Goal: Leave review/rating: Share an evaluation or opinion about a product, service, or content

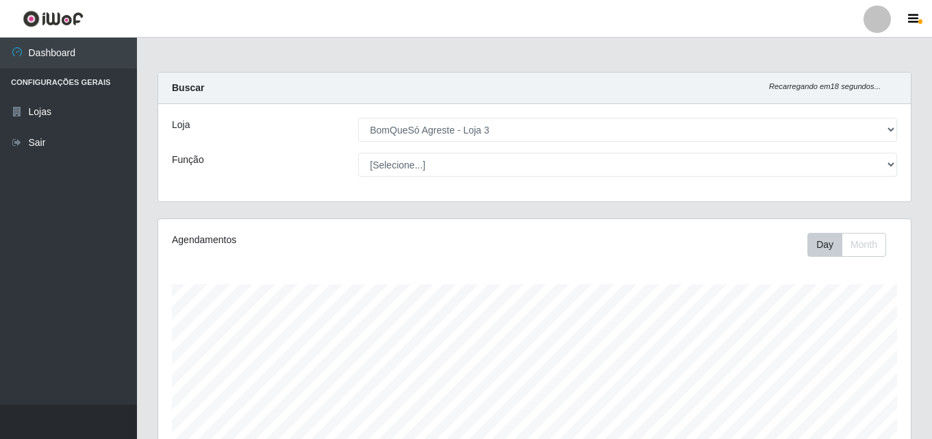
select select "215"
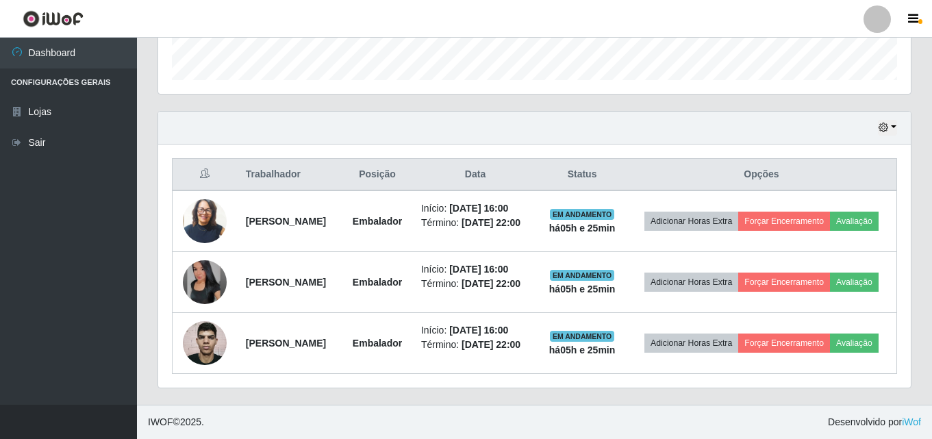
drag, startPoint x: 0, startPoint y: 0, endPoint x: 924, endPoint y: 106, distance: 930.0
click at [924, 106] on div "Carregando... Buscar Recarregando em 18 segundos... Loja [Selecione...] BomQueS…" at bounding box center [534, 33] width 795 height 742
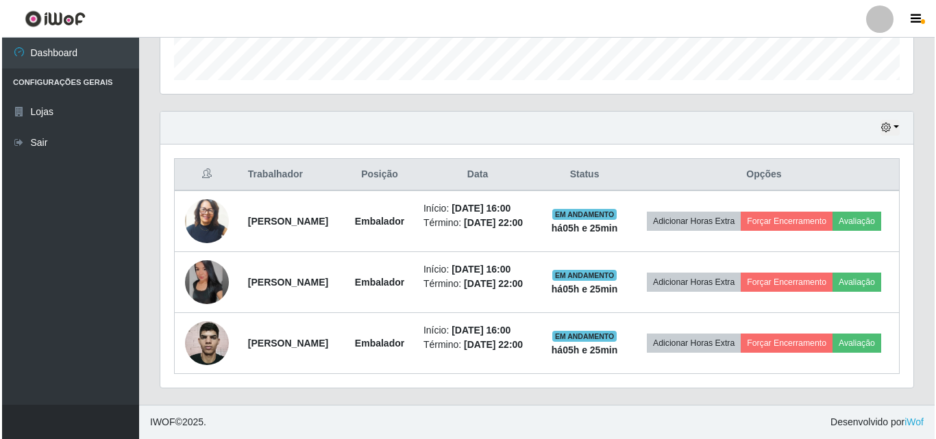
scroll to position [284, 753]
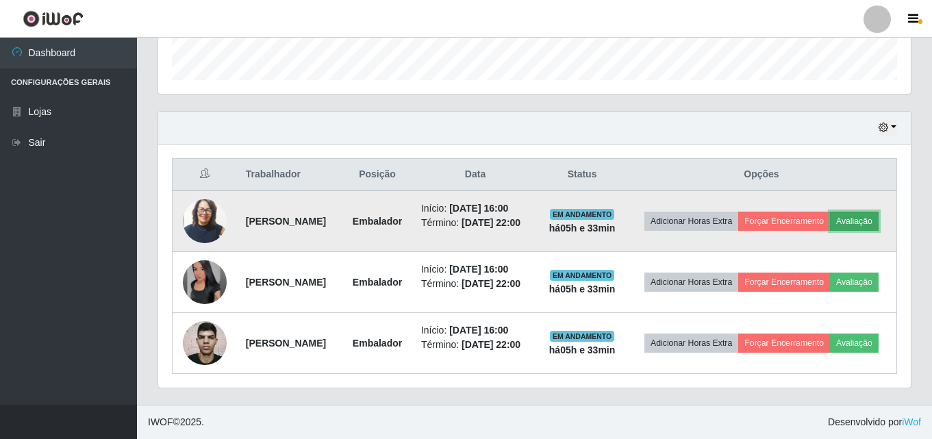
click at [830, 213] on button "Avaliação" at bounding box center [854, 221] width 49 height 19
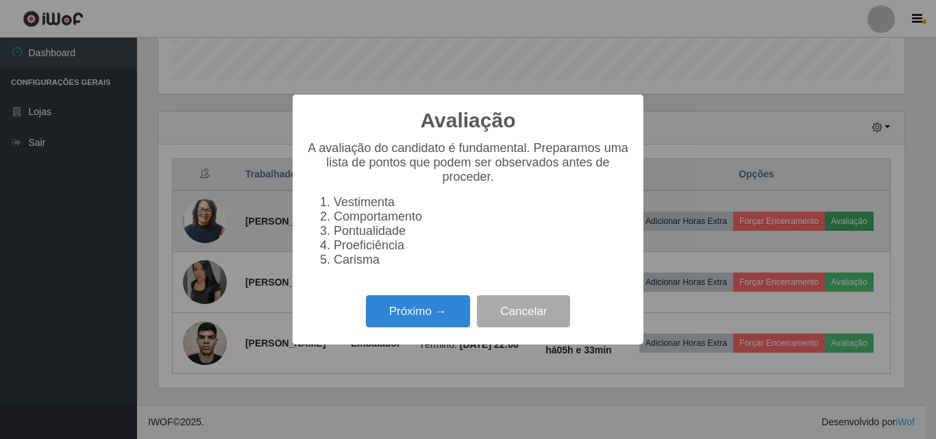
scroll to position [284, 746]
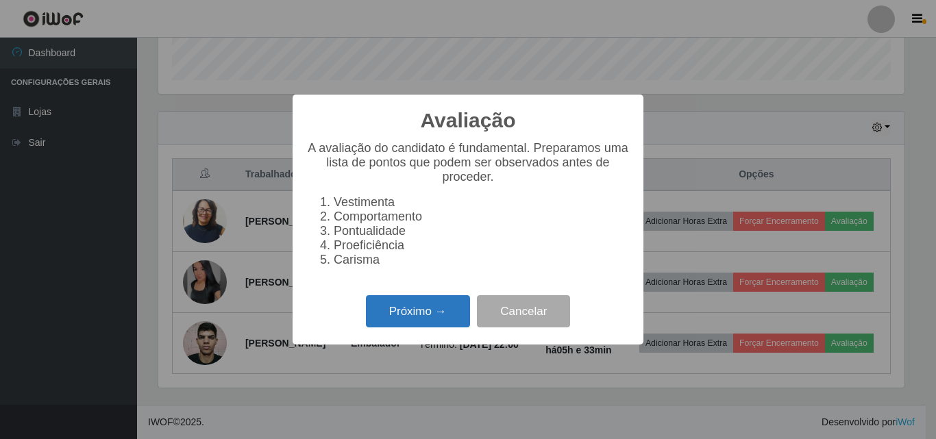
click at [457, 327] on button "Próximo →" at bounding box center [418, 311] width 104 height 32
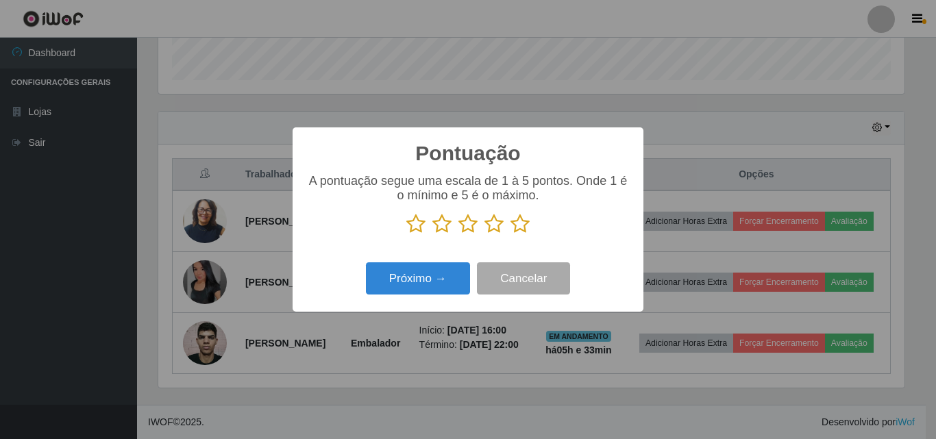
click at [514, 228] on icon at bounding box center [519, 224] width 19 height 21
click at [510, 234] on input "radio" at bounding box center [510, 234] width 0 height 0
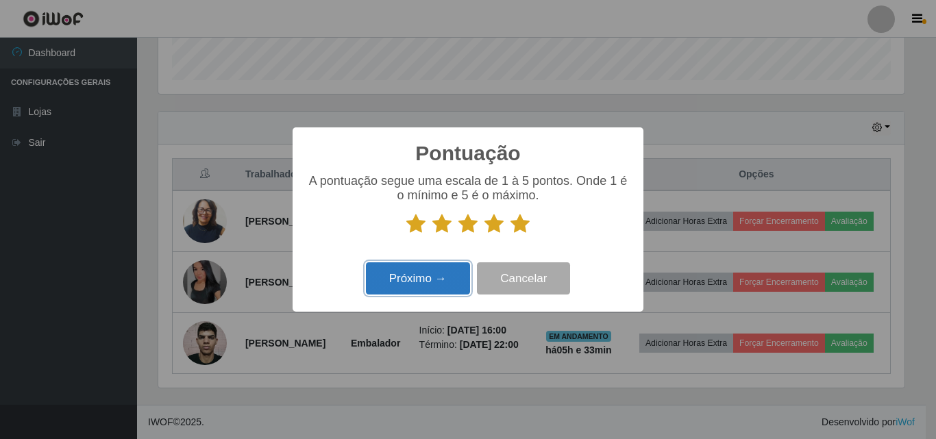
click at [397, 291] on button "Próximo →" at bounding box center [418, 278] width 104 height 32
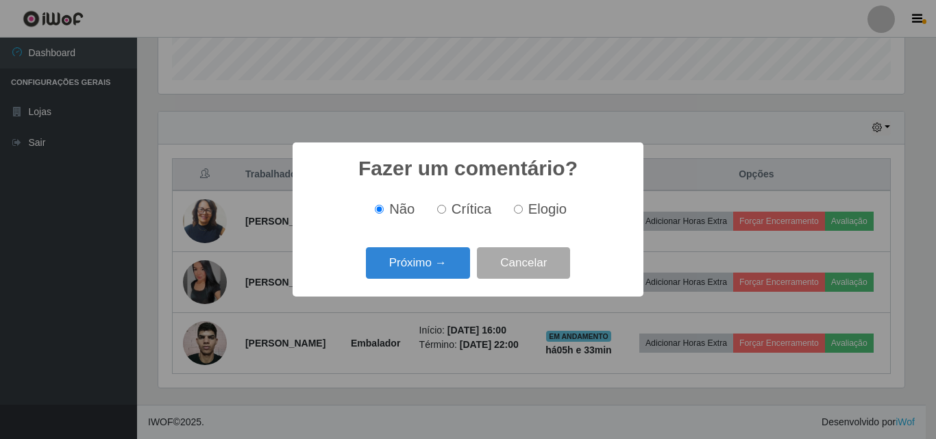
click at [519, 212] on input "Elogio" at bounding box center [518, 209] width 9 height 9
radio input "true"
click at [412, 273] on button "Próximo →" at bounding box center [418, 263] width 104 height 32
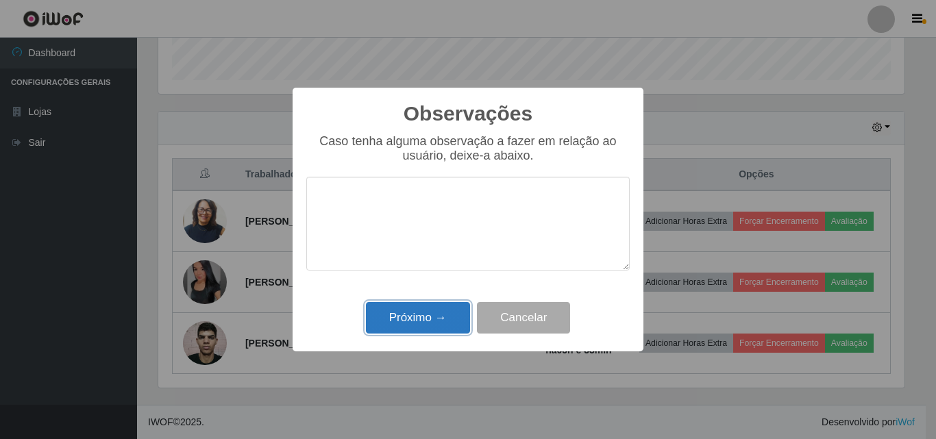
click at [449, 328] on button "Próximo →" at bounding box center [418, 318] width 104 height 32
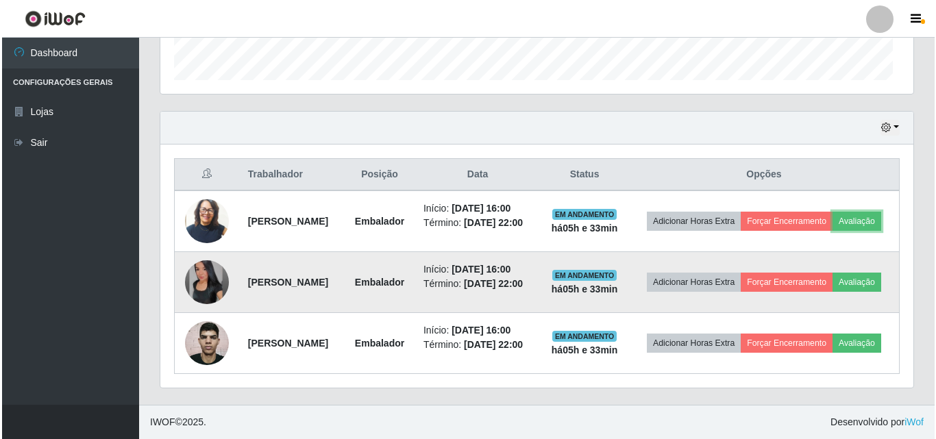
scroll to position [284, 753]
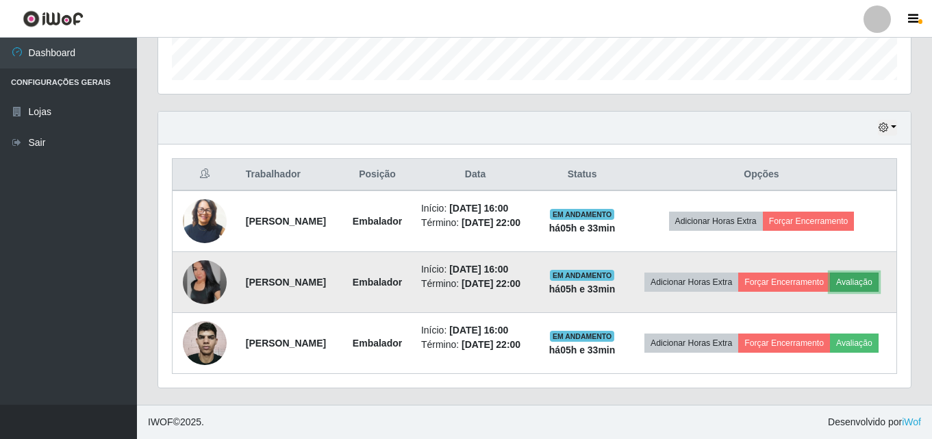
click at [830, 283] on button "Avaliação" at bounding box center [854, 282] width 49 height 19
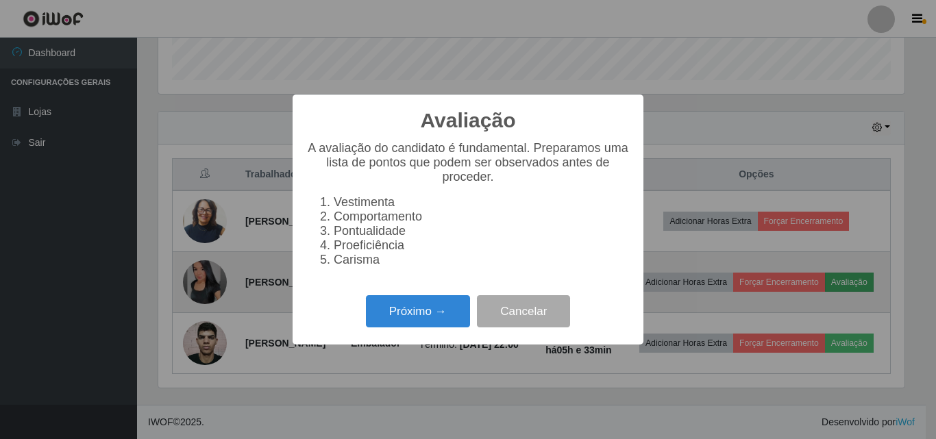
scroll to position [284, 746]
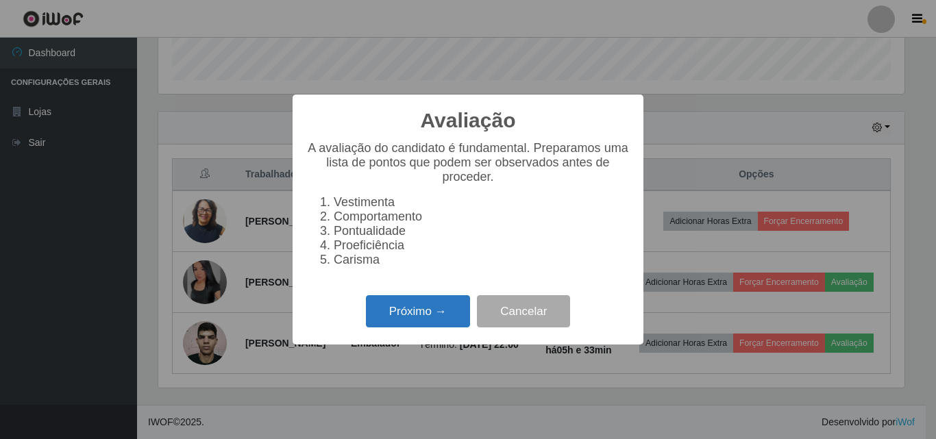
click at [405, 316] on button "Próximo →" at bounding box center [418, 311] width 104 height 32
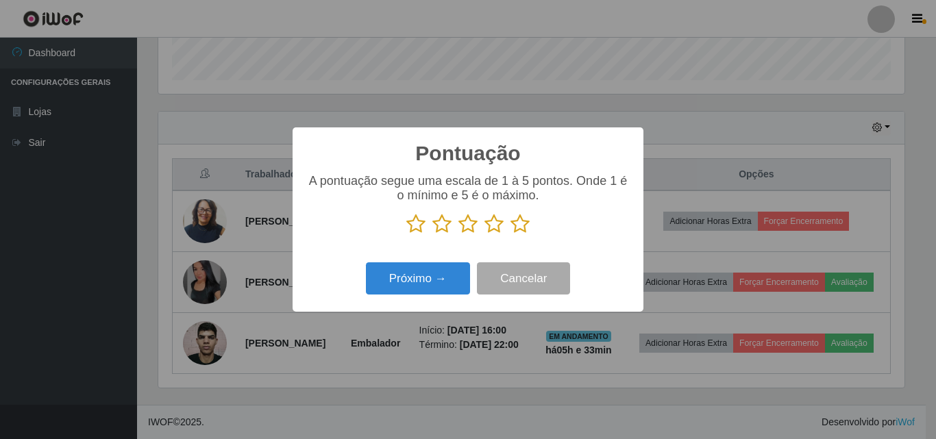
click at [525, 225] on icon at bounding box center [519, 224] width 19 height 21
click at [510, 234] on input "radio" at bounding box center [510, 234] width 0 height 0
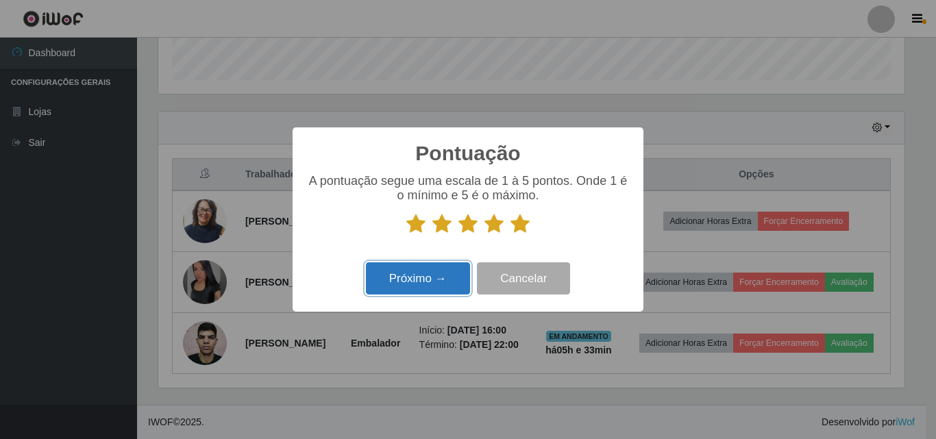
click at [423, 284] on button "Próximo →" at bounding box center [418, 278] width 104 height 32
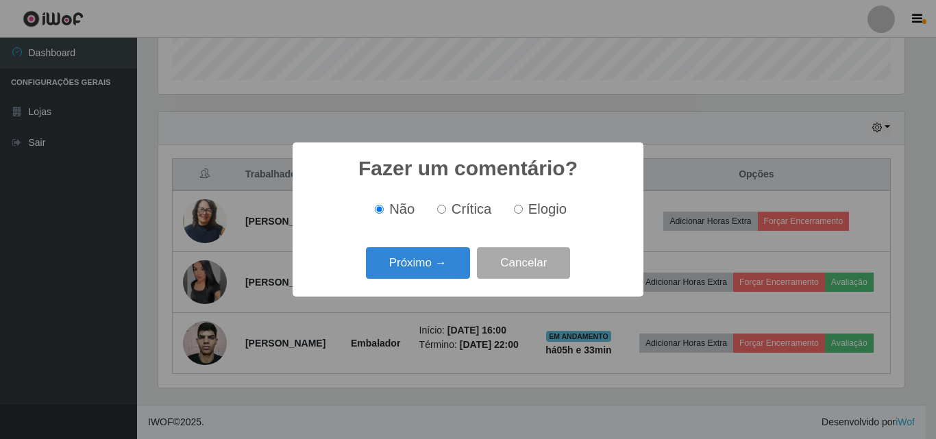
click at [529, 211] on span "Elogio" at bounding box center [547, 208] width 38 height 15
click at [523, 211] on input "Elogio" at bounding box center [518, 209] width 9 height 9
radio input "true"
click at [448, 264] on button "Próximo →" at bounding box center [418, 263] width 104 height 32
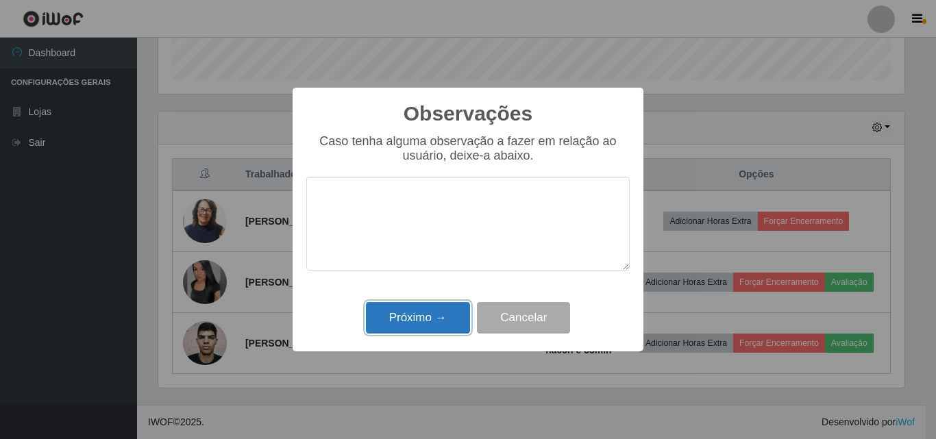
click at [442, 329] on button "Próximo →" at bounding box center [418, 318] width 104 height 32
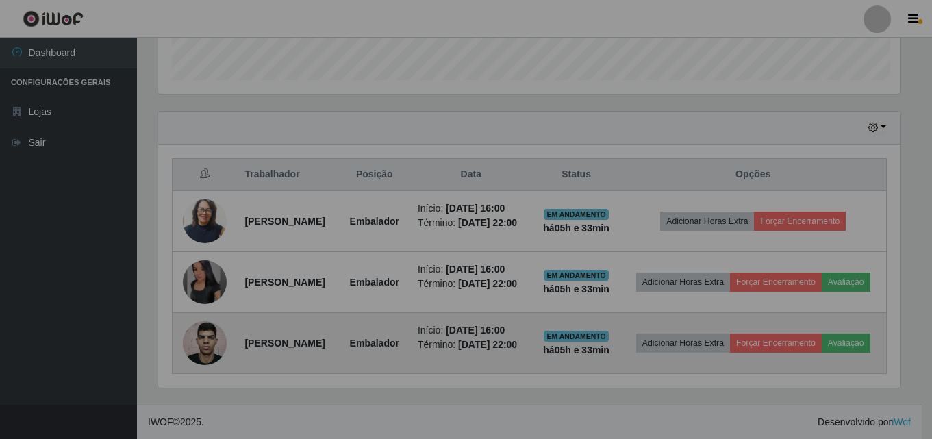
scroll to position [284, 753]
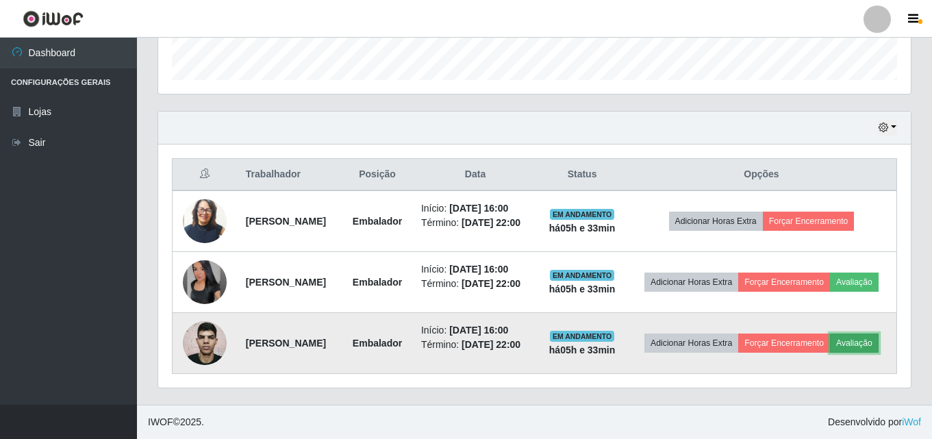
click at [830, 351] on button "Avaliação" at bounding box center [854, 343] width 49 height 19
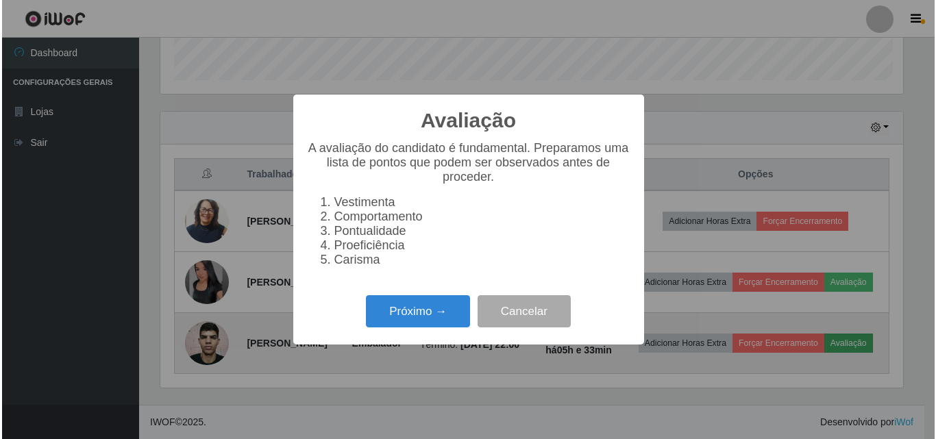
scroll to position [284, 746]
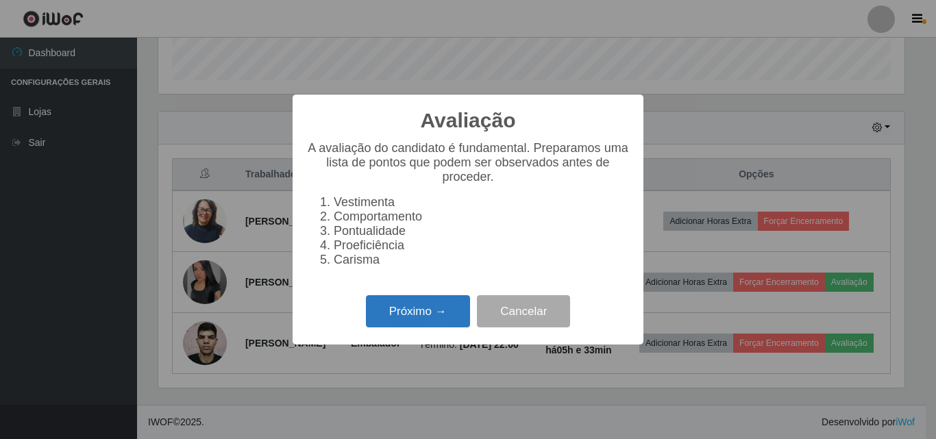
click at [445, 325] on button "Próximo →" at bounding box center [418, 311] width 104 height 32
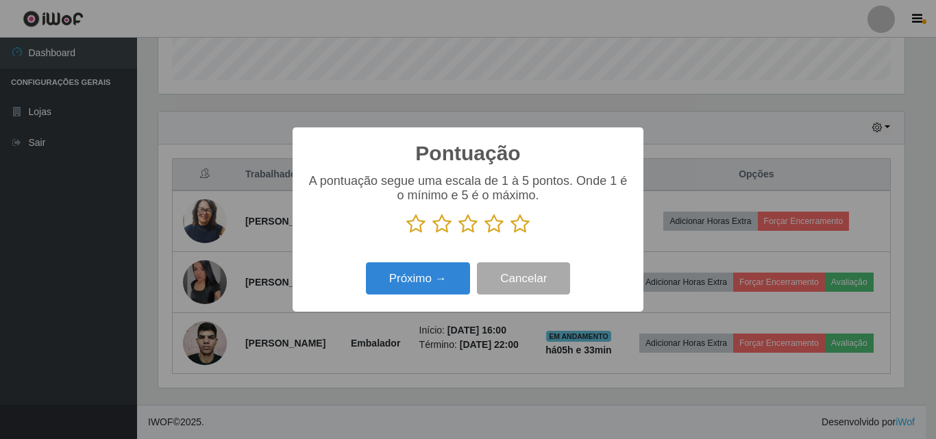
scroll to position [684623, 684161]
click at [521, 225] on icon at bounding box center [519, 224] width 19 height 21
click at [510, 234] on input "radio" at bounding box center [510, 234] width 0 height 0
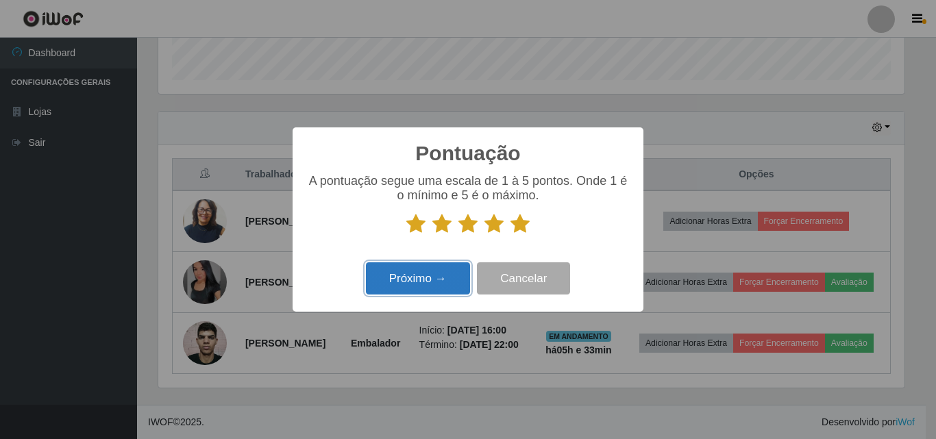
click at [446, 286] on button "Próximo →" at bounding box center [418, 278] width 104 height 32
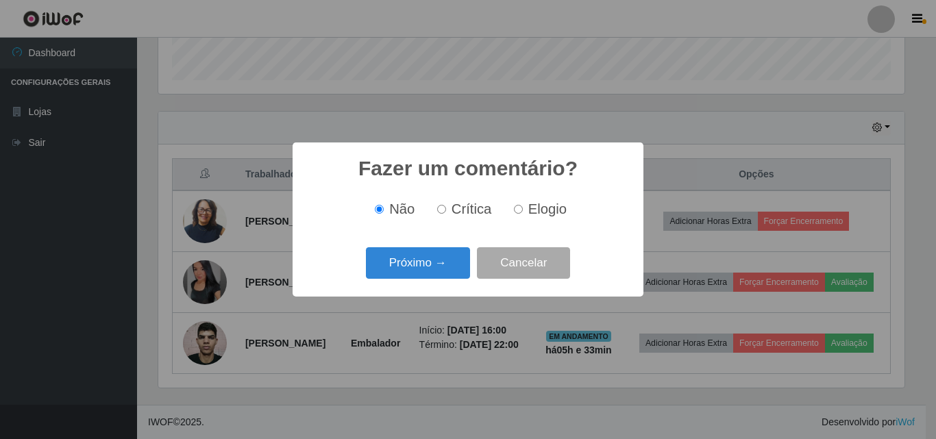
click at [516, 212] on input "Elogio" at bounding box center [518, 209] width 9 height 9
radio input "true"
click at [418, 272] on button "Próximo →" at bounding box center [418, 263] width 104 height 32
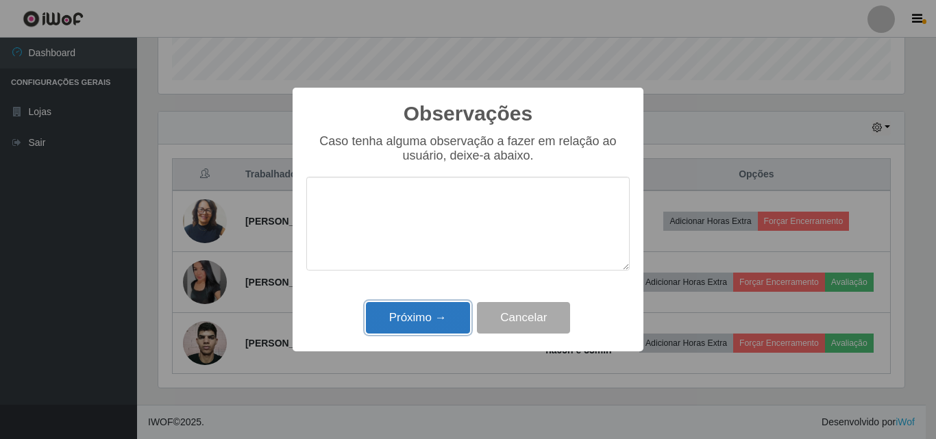
click at [418, 314] on button "Próximo →" at bounding box center [418, 318] width 104 height 32
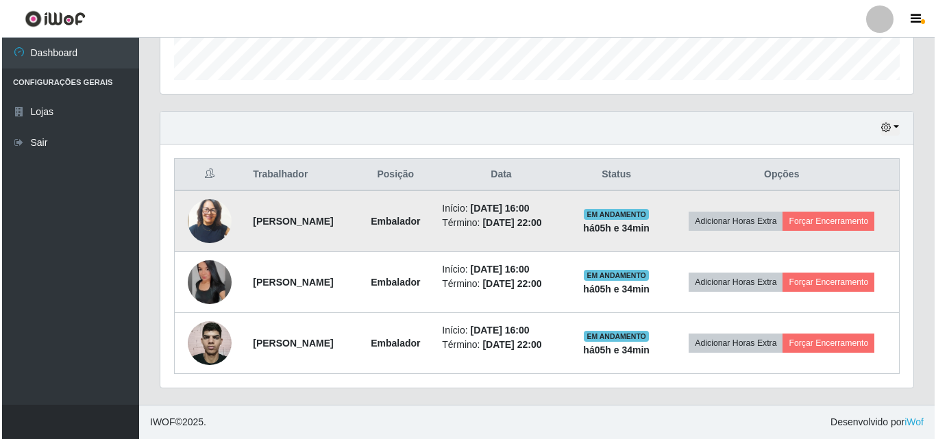
scroll to position [410, 0]
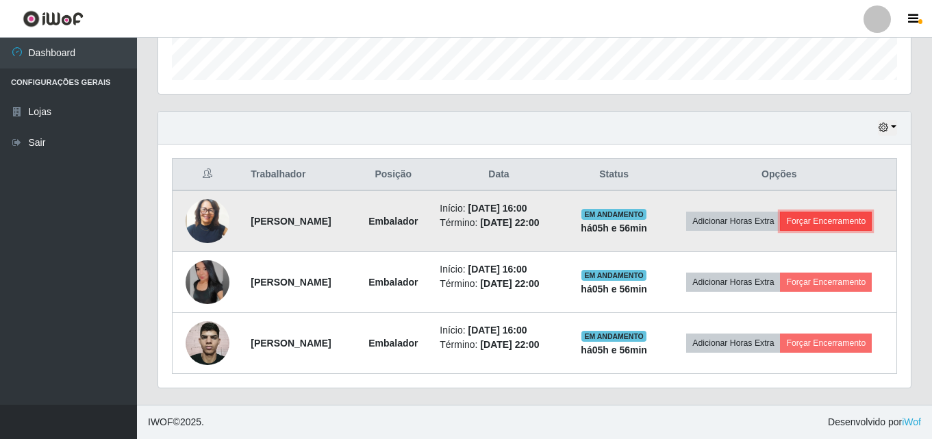
click at [860, 216] on button "Forçar Encerramento" at bounding box center [826, 221] width 92 height 19
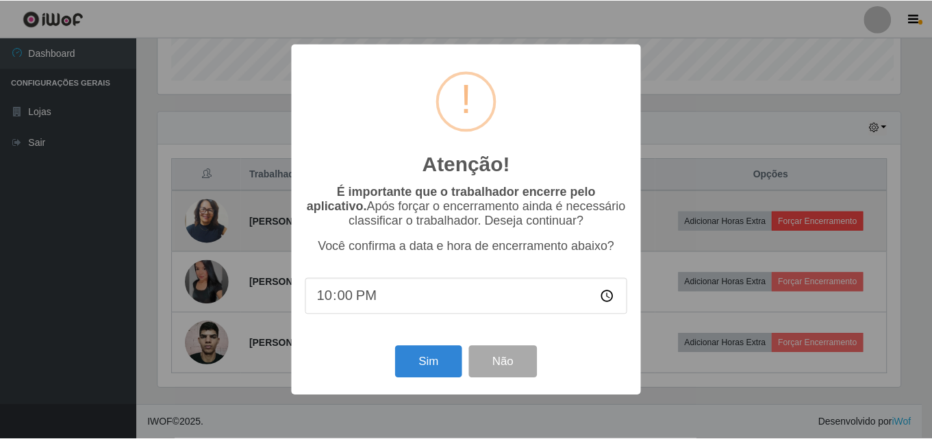
scroll to position [284, 746]
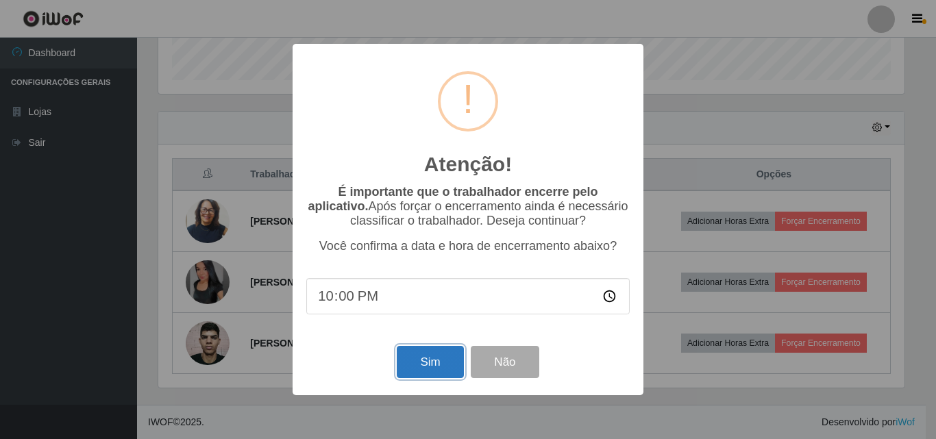
click at [440, 358] on button "Sim" at bounding box center [430, 362] width 66 height 32
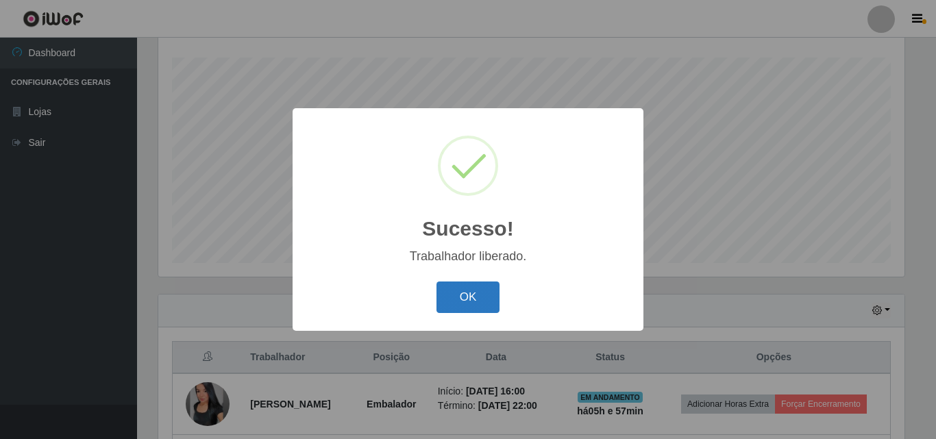
click at [464, 295] on button "OK" at bounding box center [468, 297] width 64 height 32
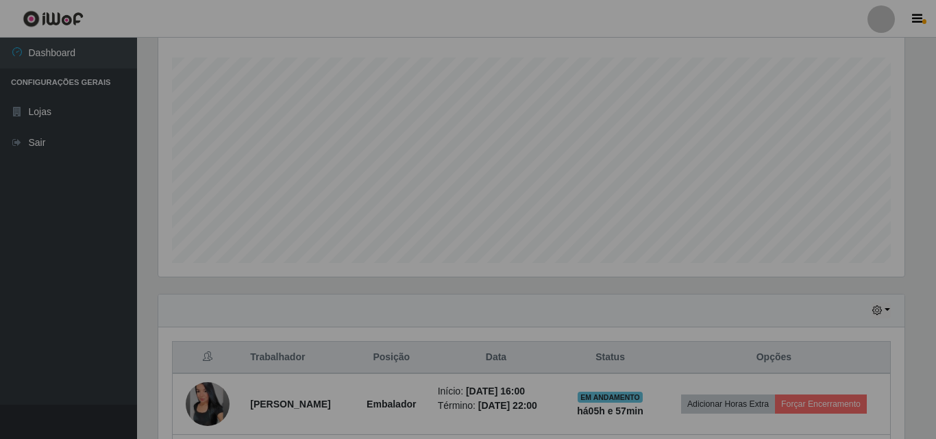
scroll to position [284, 753]
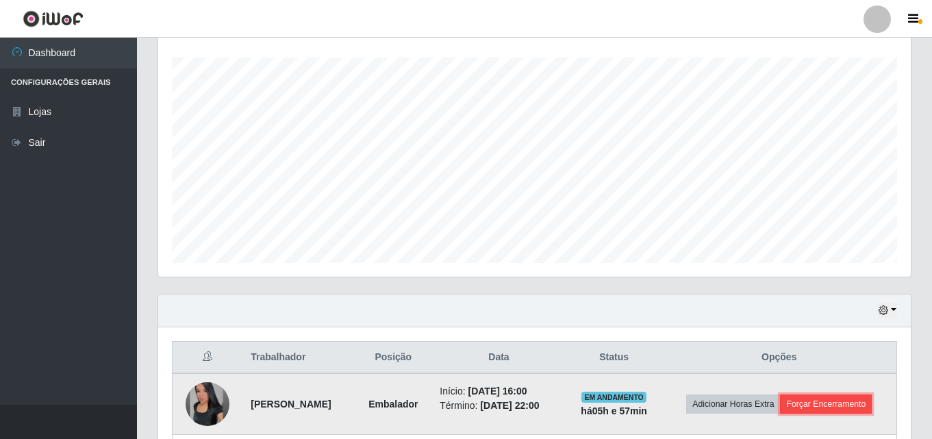
click at [852, 399] on button "Forçar Encerramento" at bounding box center [826, 404] width 92 height 19
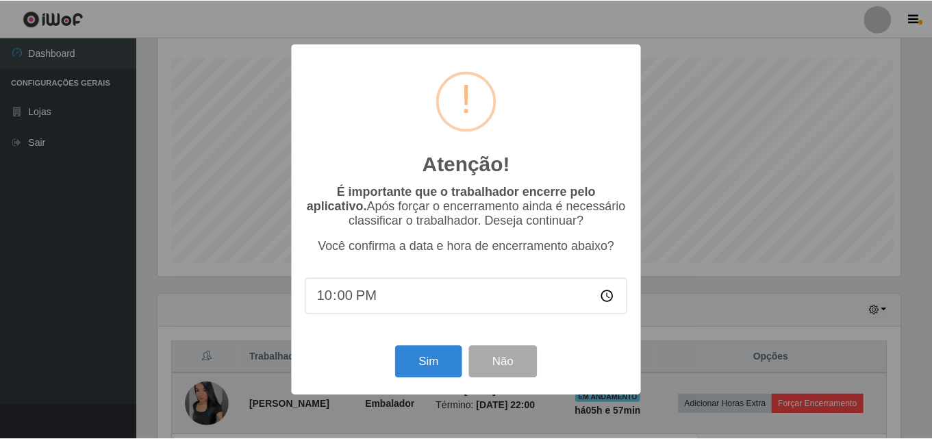
scroll to position [284, 746]
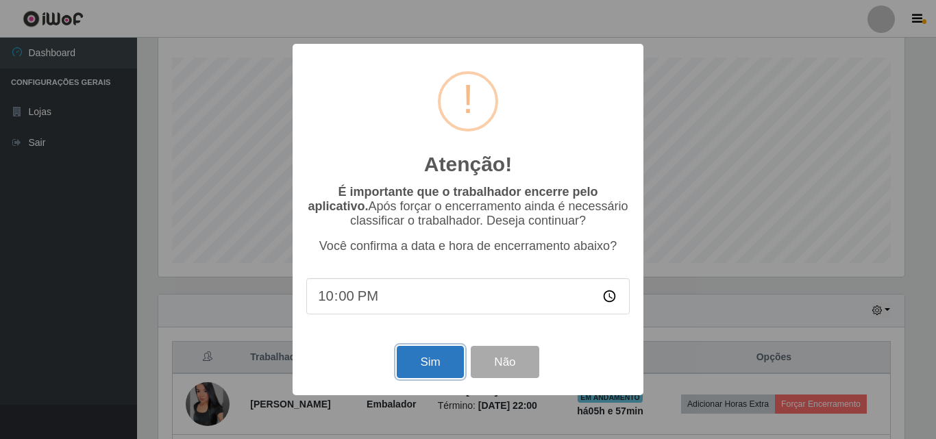
click at [448, 370] on button "Sim" at bounding box center [430, 362] width 66 height 32
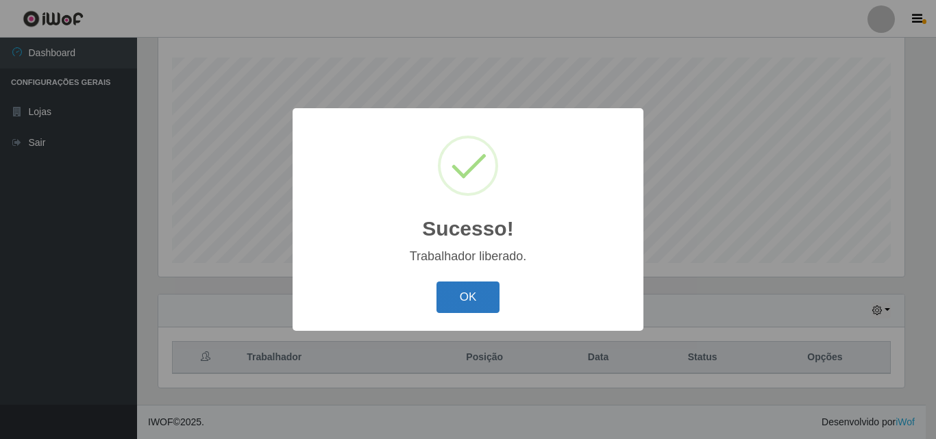
click at [475, 301] on button "OK" at bounding box center [468, 297] width 64 height 32
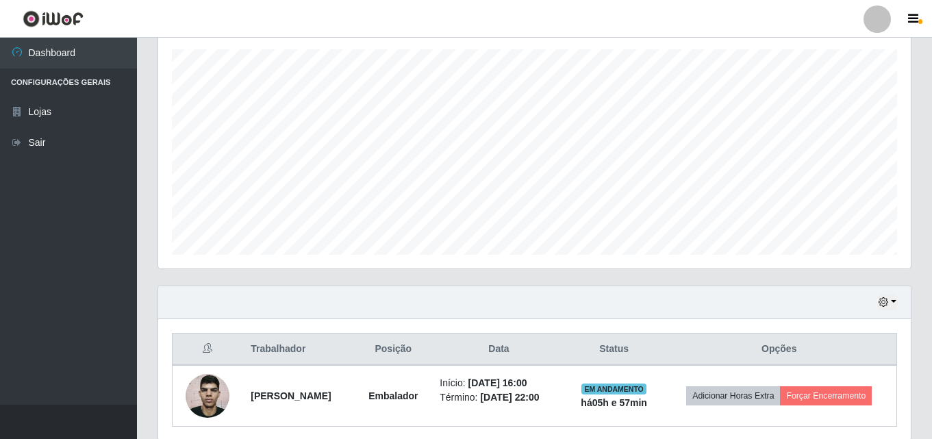
scroll to position [288, 0]
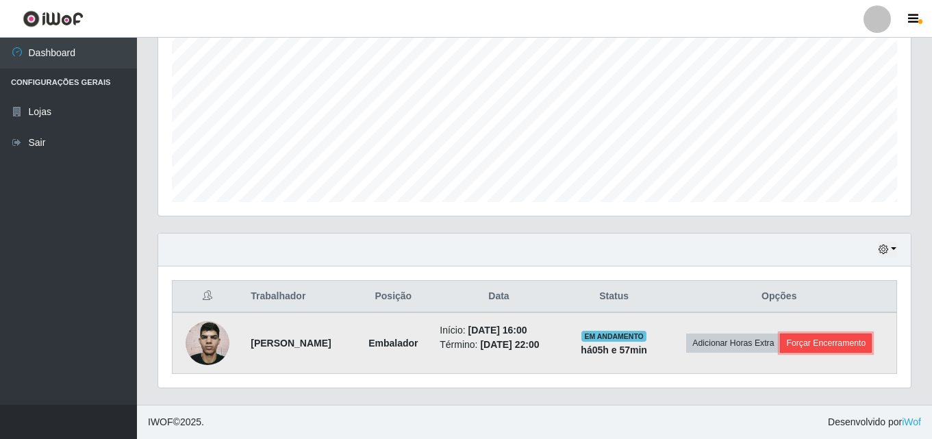
click at [868, 347] on button "Forçar Encerramento" at bounding box center [826, 343] width 92 height 19
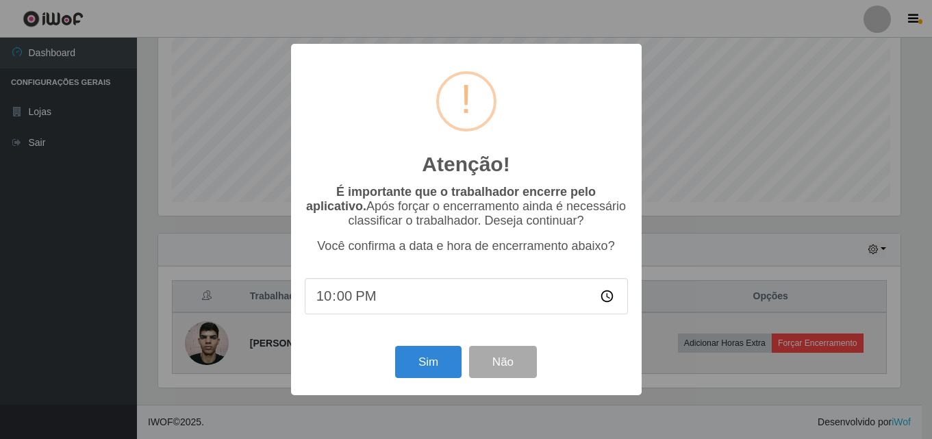
scroll to position [284, 746]
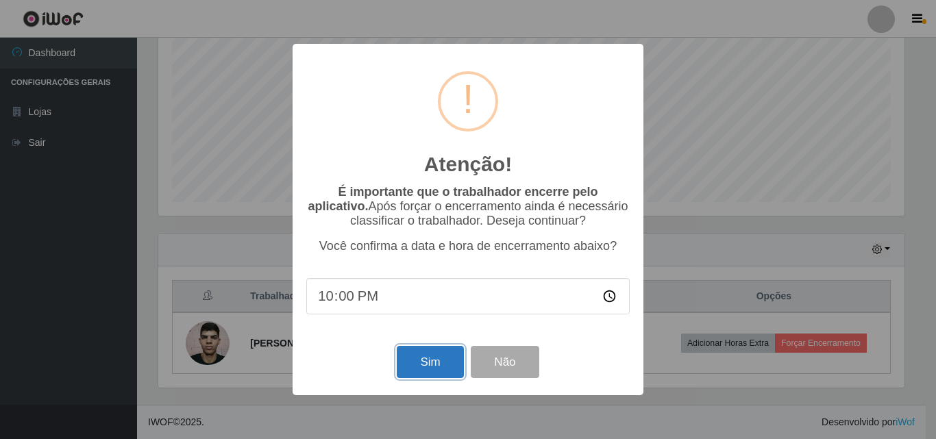
click at [414, 360] on button "Sim" at bounding box center [430, 362] width 66 height 32
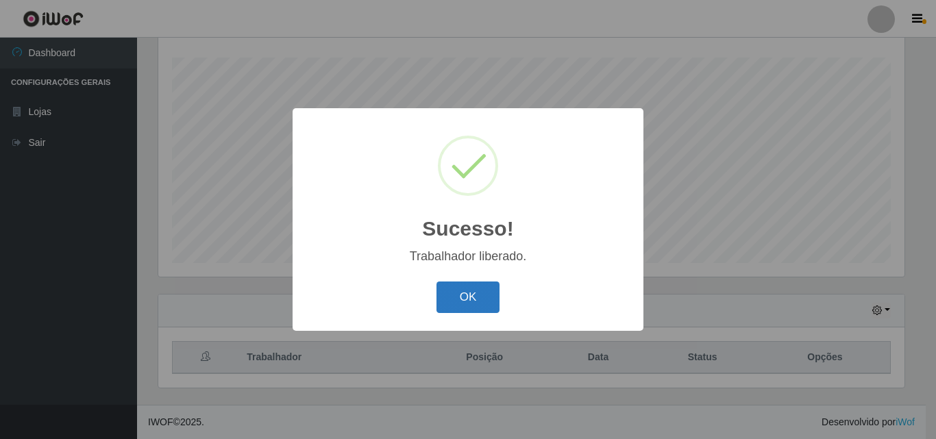
click at [460, 295] on button "OK" at bounding box center [468, 297] width 64 height 32
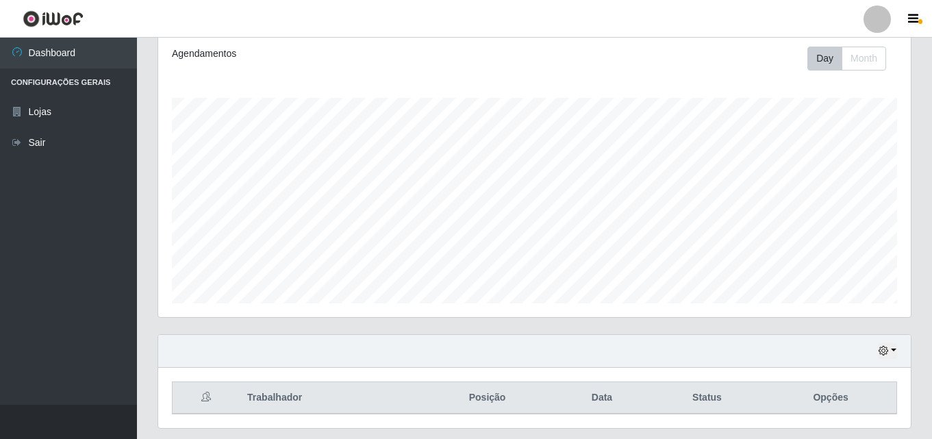
scroll to position [0, 0]
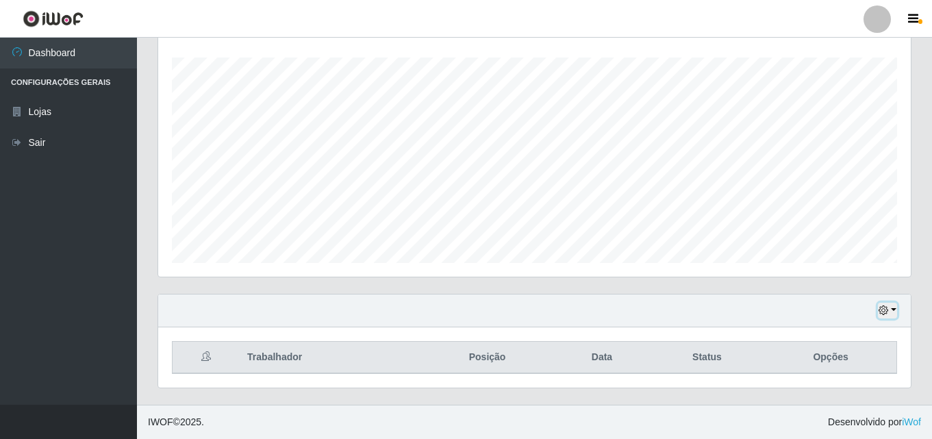
click at [891, 309] on button "button" at bounding box center [887, 311] width 19 height 16
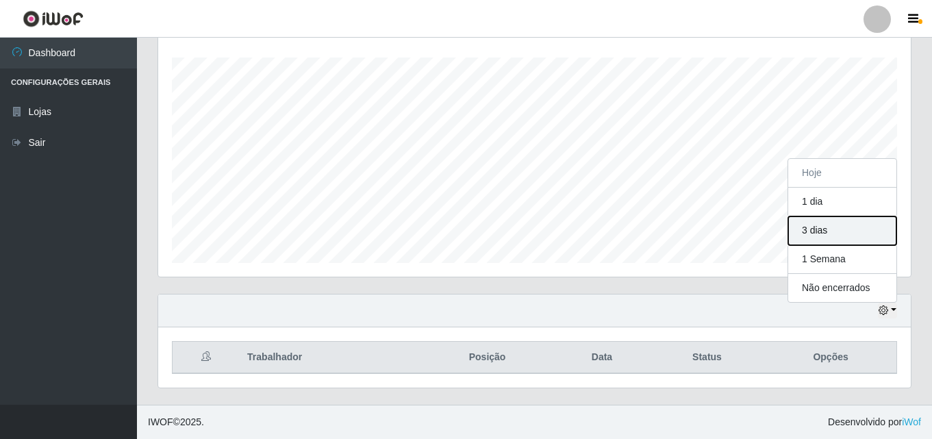
click at [866, 225] on button "3 dias" at bounding box center [842, 230] width 108 height 29
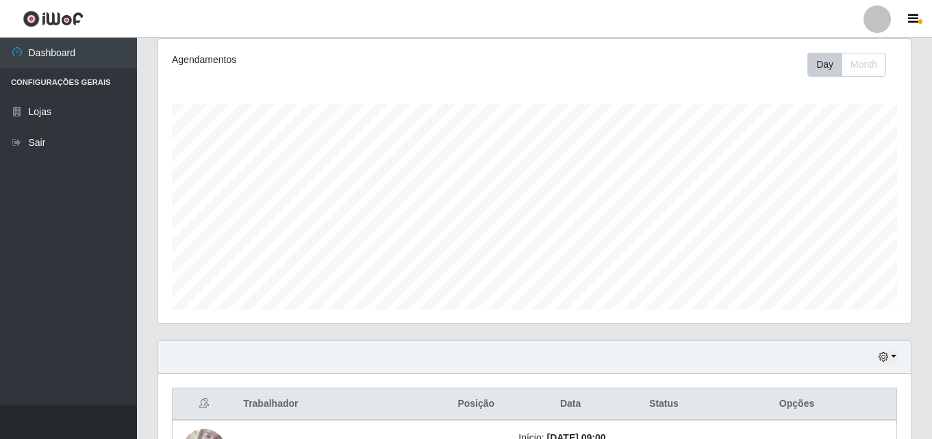
scroll to position [160, 0]
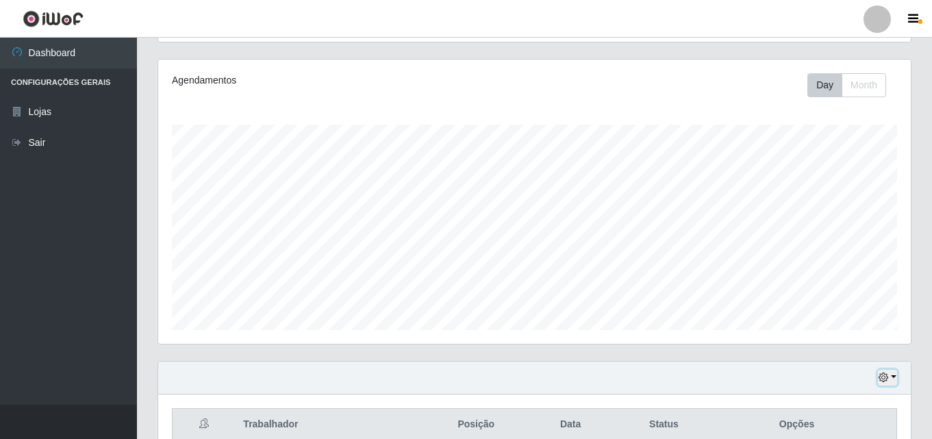
click at [895, 380] on button "button" at bounding box center [887, 378] width 19 height 16
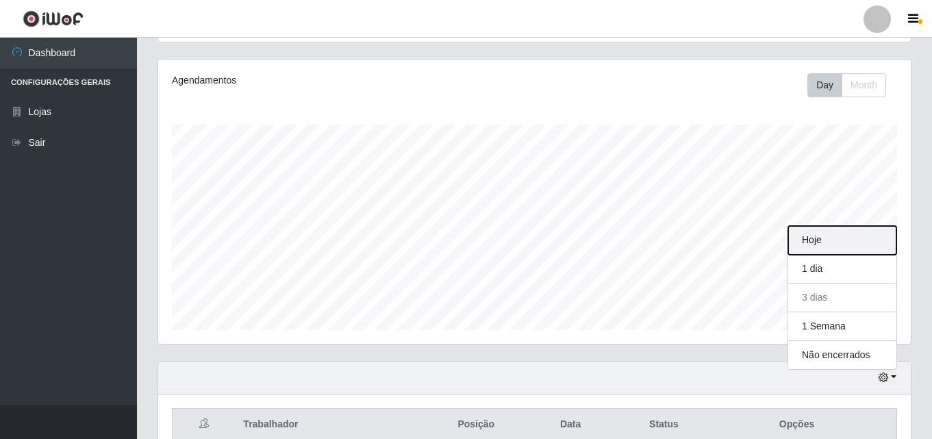
click at [846, 242] on button "Hoje" at bounding box center [842, 240] width 108 height 29
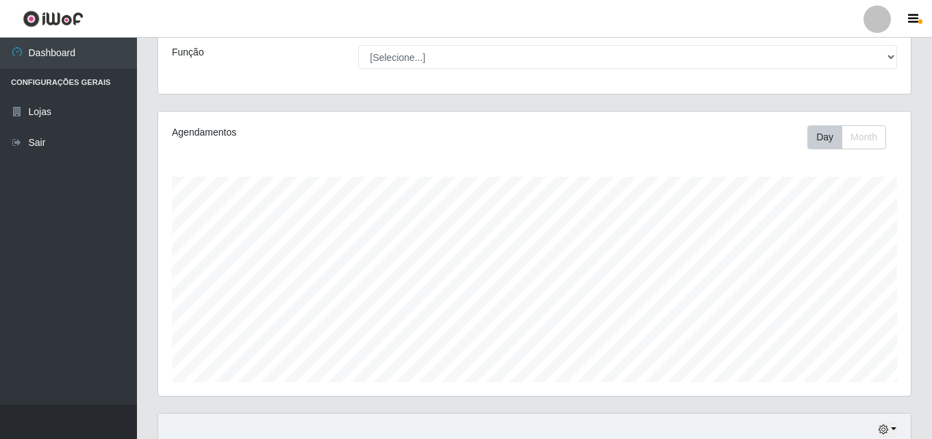
scroll to position [0, 0]
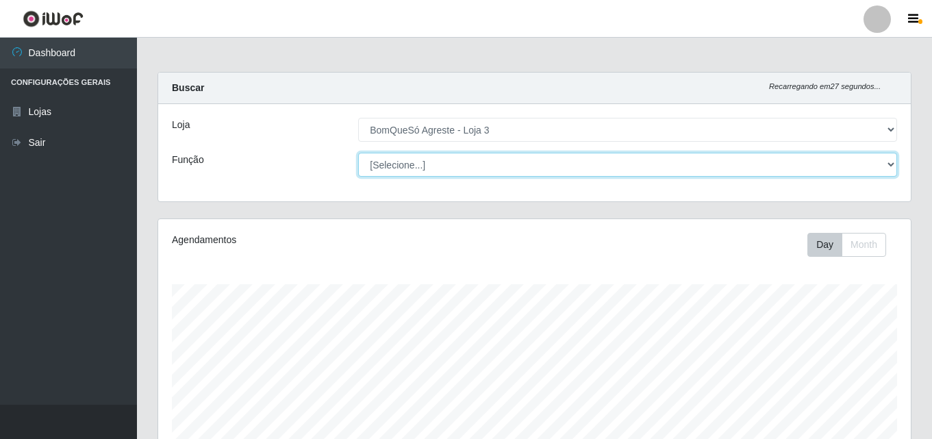
click at [414, 166] on select "[Selecione...] ASG ASG + ASG ++ Balconista Balconista + Balconista ++ Embalador…" at bounding box center [627, 165] width 539 height 24
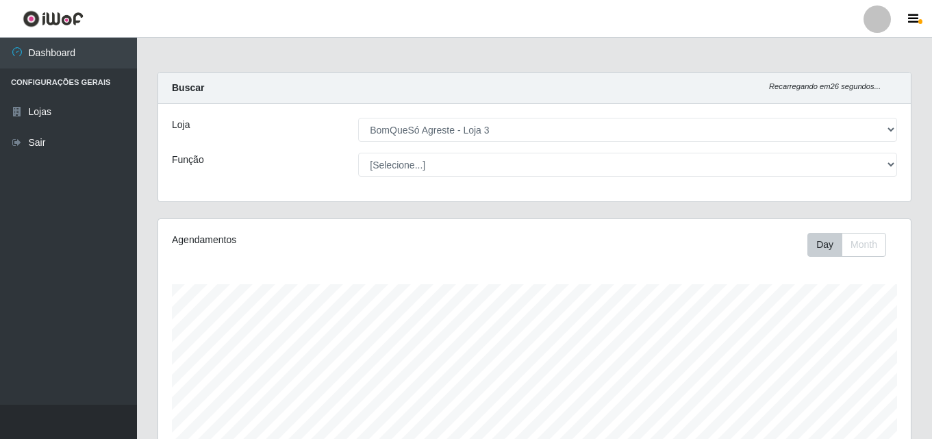
click at [331, 155] on div "Função" at bounding box center [255, 165] width 186 height 24
